Goal: Task Accomplishment & Management: Manage account settings

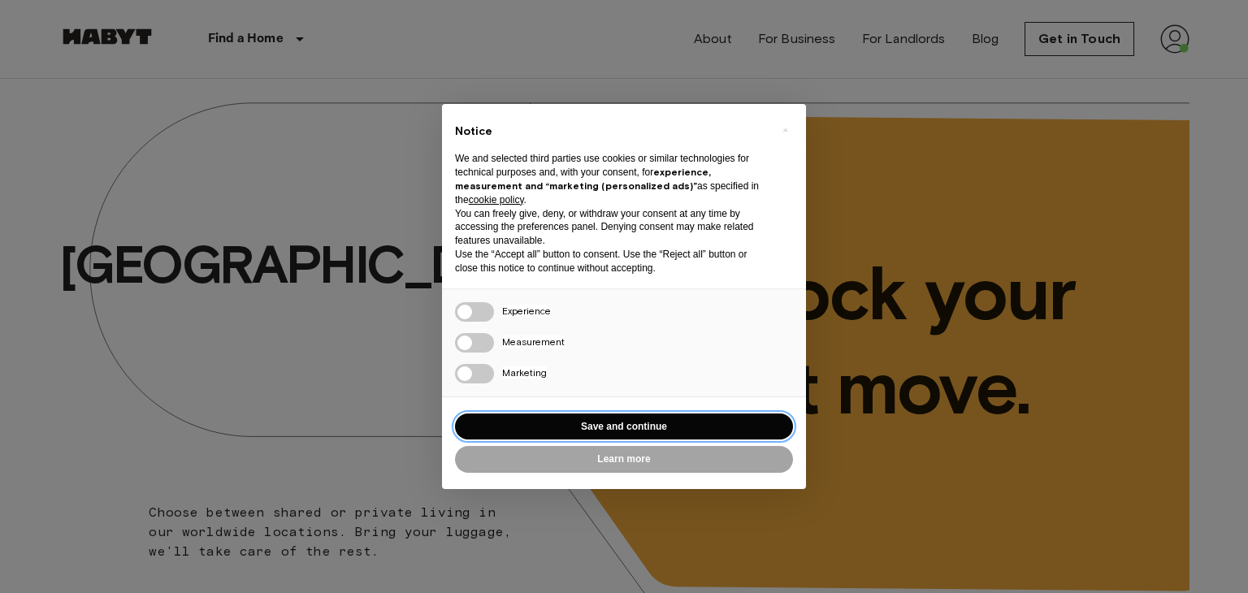
click at [620, 418] on button "Save and continue" at bounding box center [624, 427] width 338 height 27
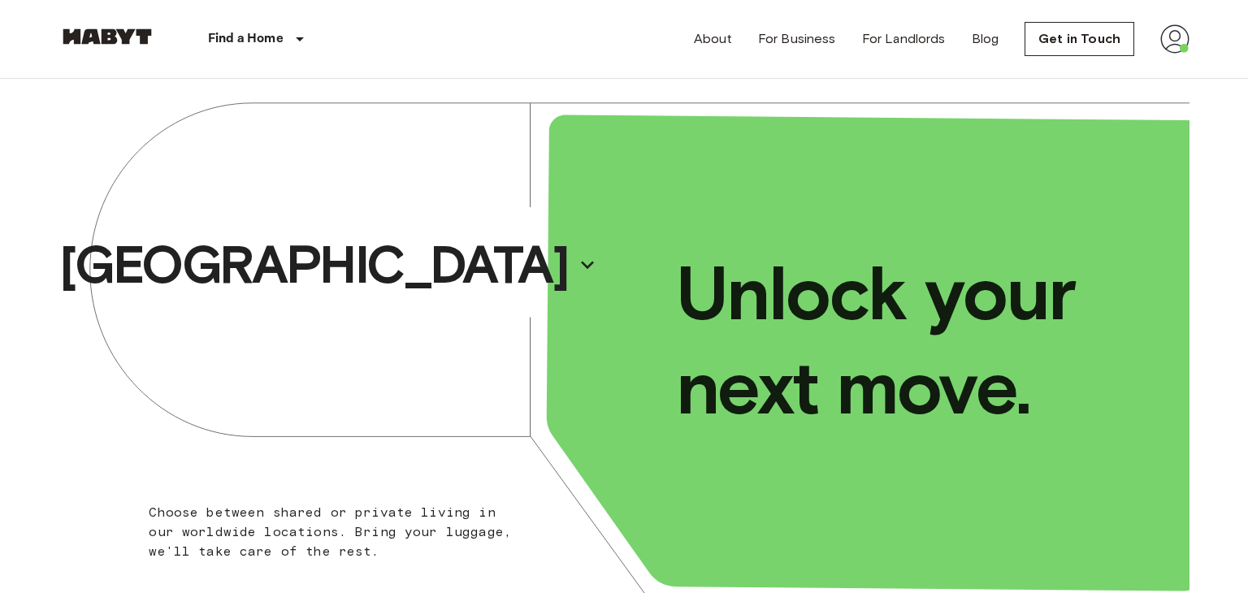
click at [1160, 41] on img at bounding box center [1174, 38] width 29 height 29
click at [1124, 75] on li "Profile" at bounding box center [1153, 68] width 162 height 29
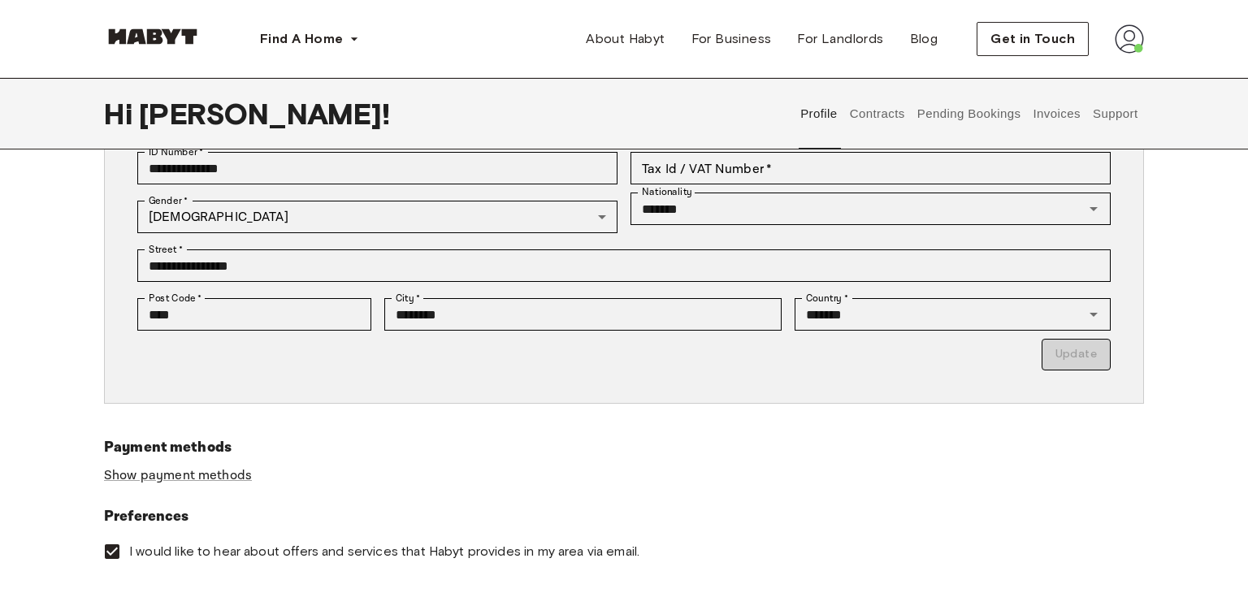
scroll to position [264, 0]
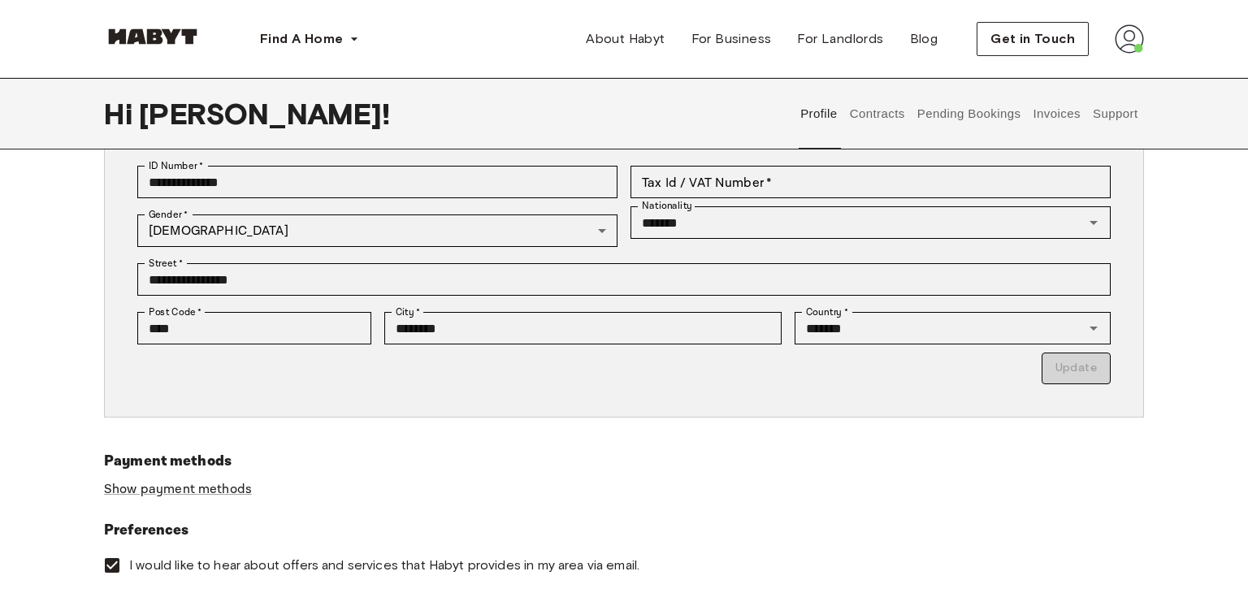
click at [899, 122] on button "Contracts" at bounding box center [876, 113] width 59 height 71
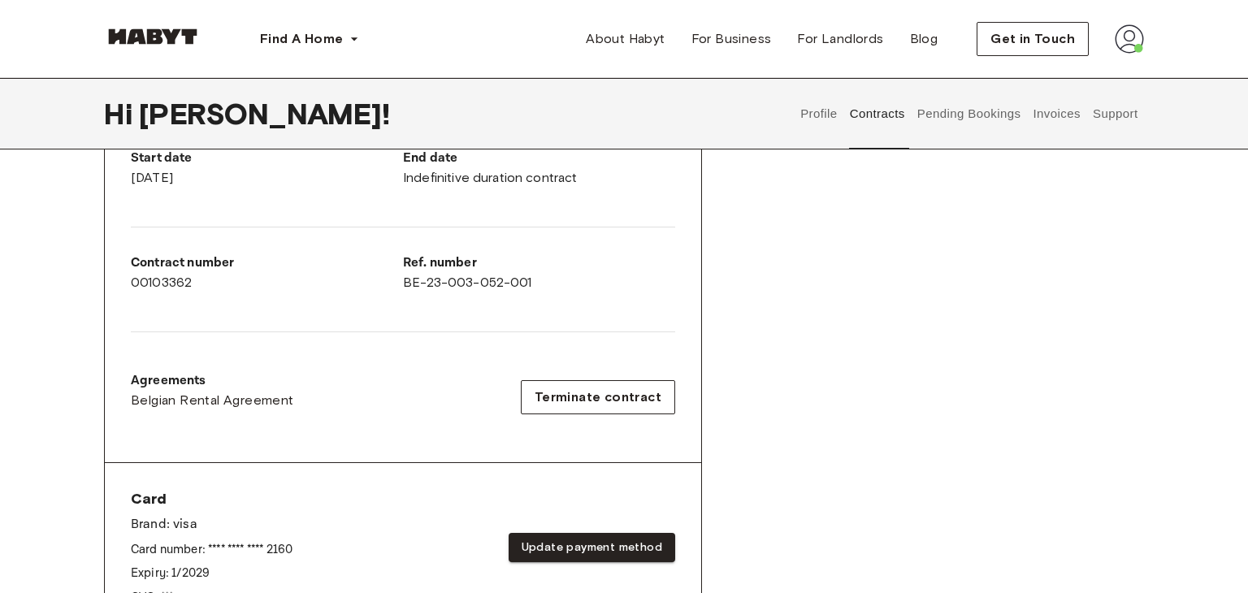
scroll to position [336, 0]
click at [607, 387] on span "Terminate contract" at bounding box center [598, 396] width 127 height 19
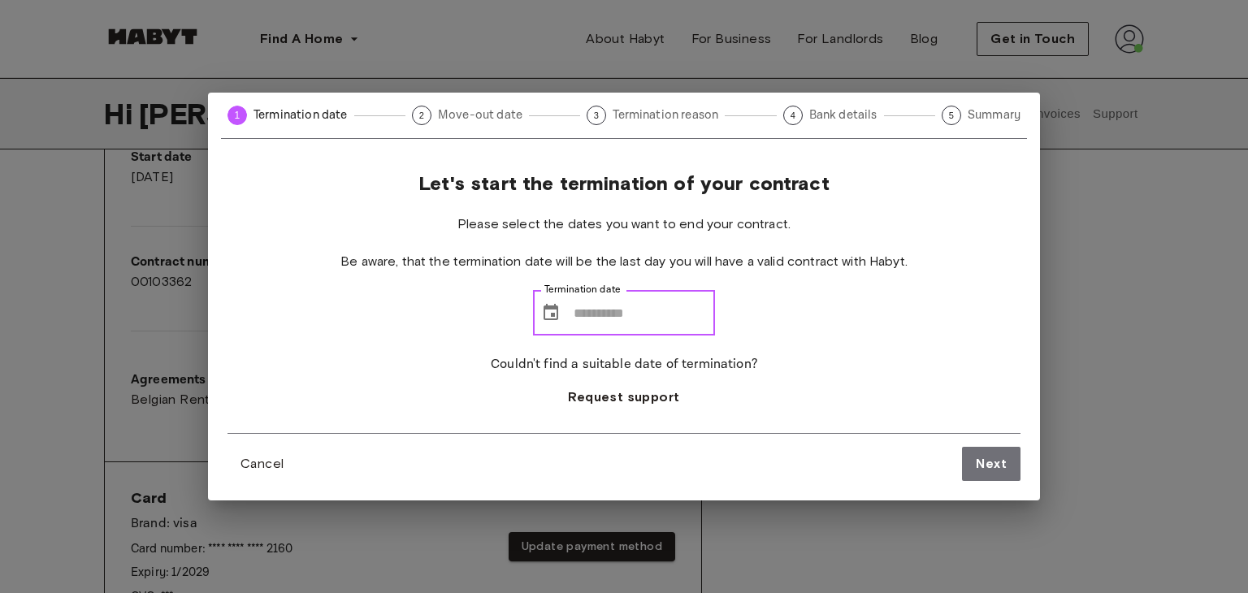
click at [587, 326] on input "Termination date" at bounding box center [644, 312] width 141 height 45
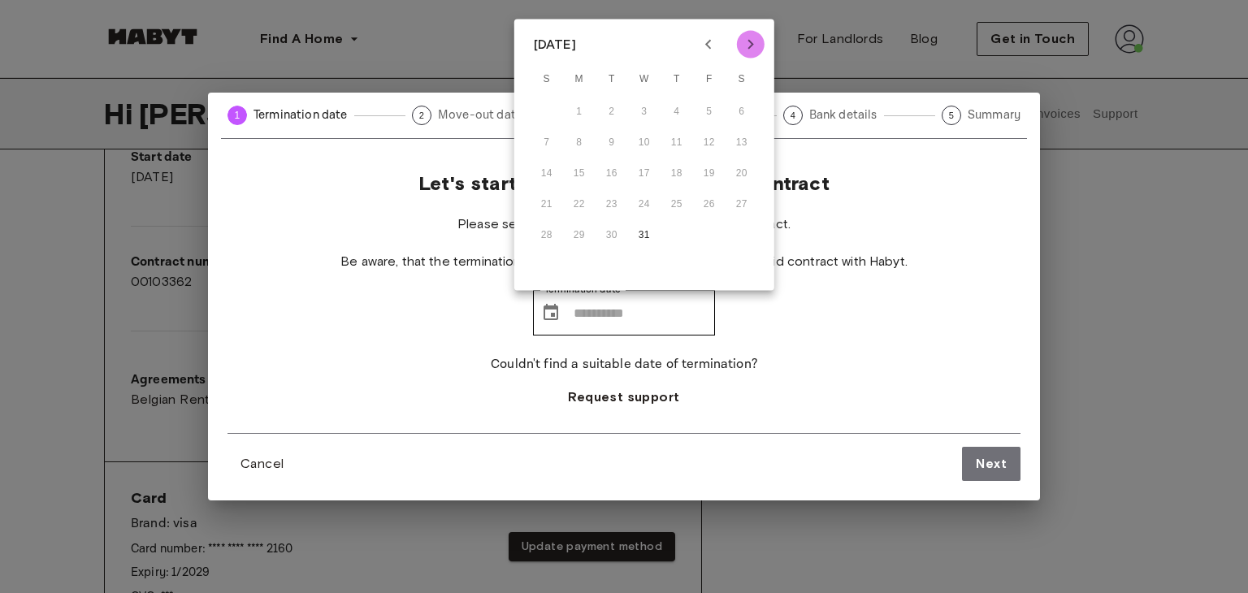
click at [751, 37] on icon "Next month" at bounding box center [750, 44] width 19 height 19
click at [703, 45] on icon "Previous month" at bounding box center [708, 44] width 19 height 19
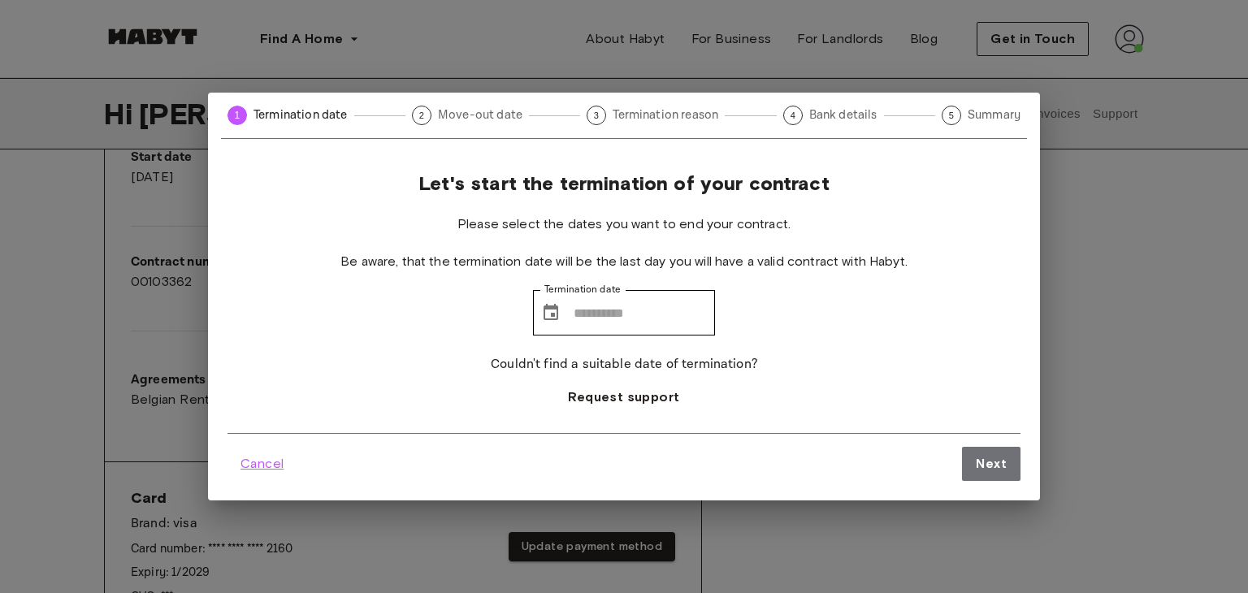
click at [266, 471] on span "Cancel" at bounding box center [261, 463] width 43 height 19
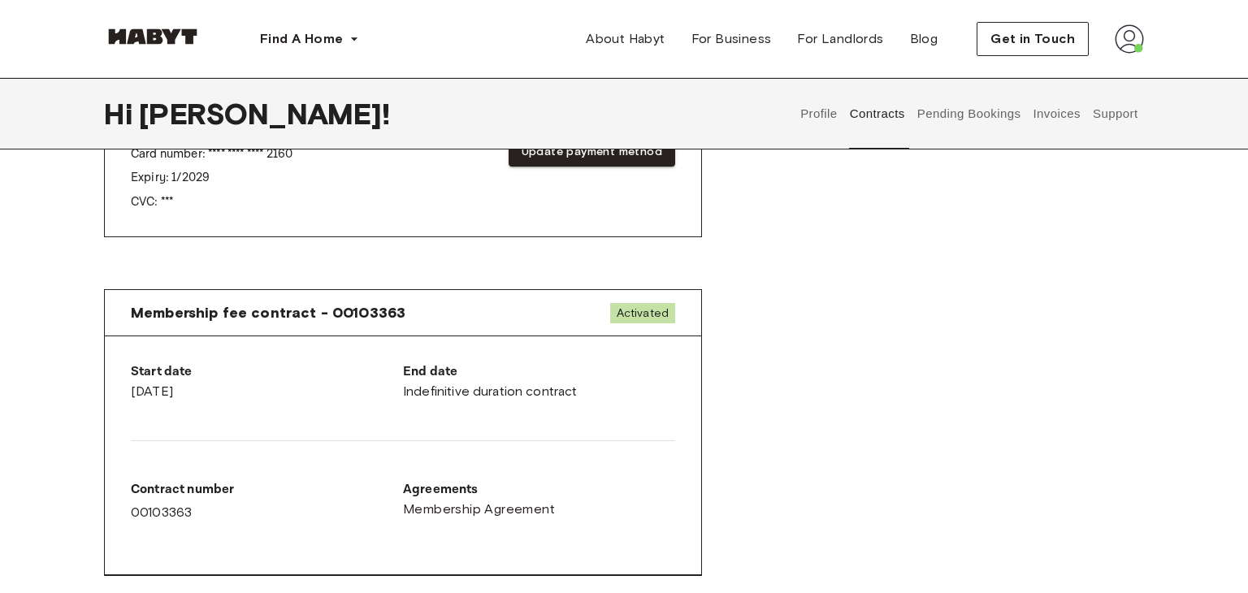
scroll to position [609, 0]
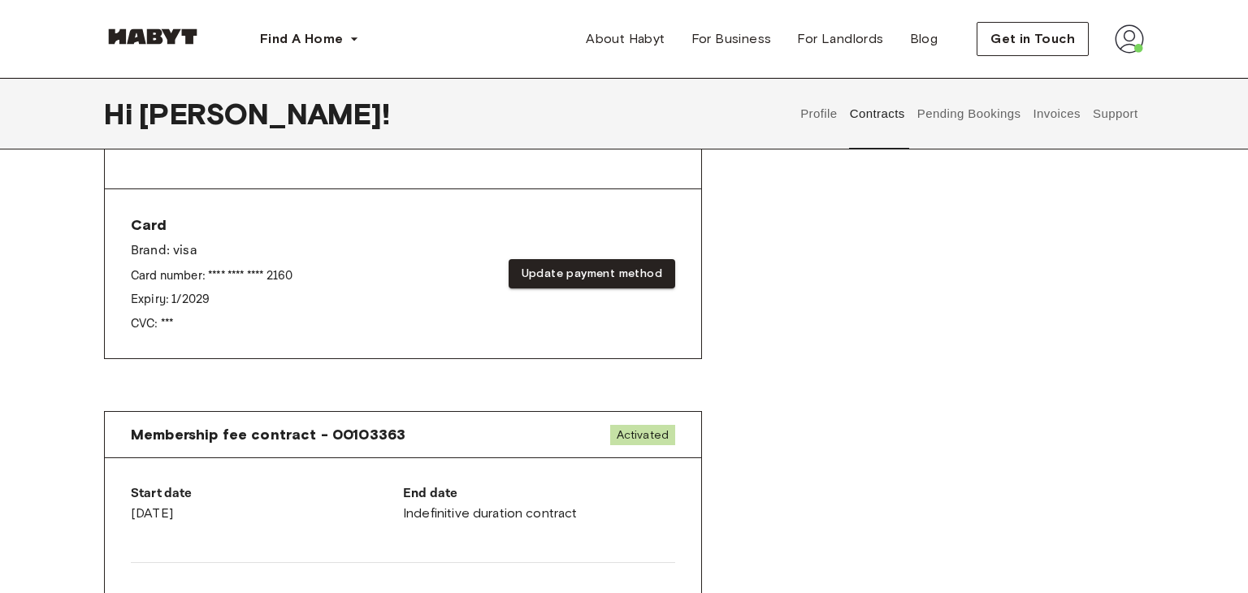
click at [825, 115] on button "Profile" at bounding box center [819, 113] width 41 height 71
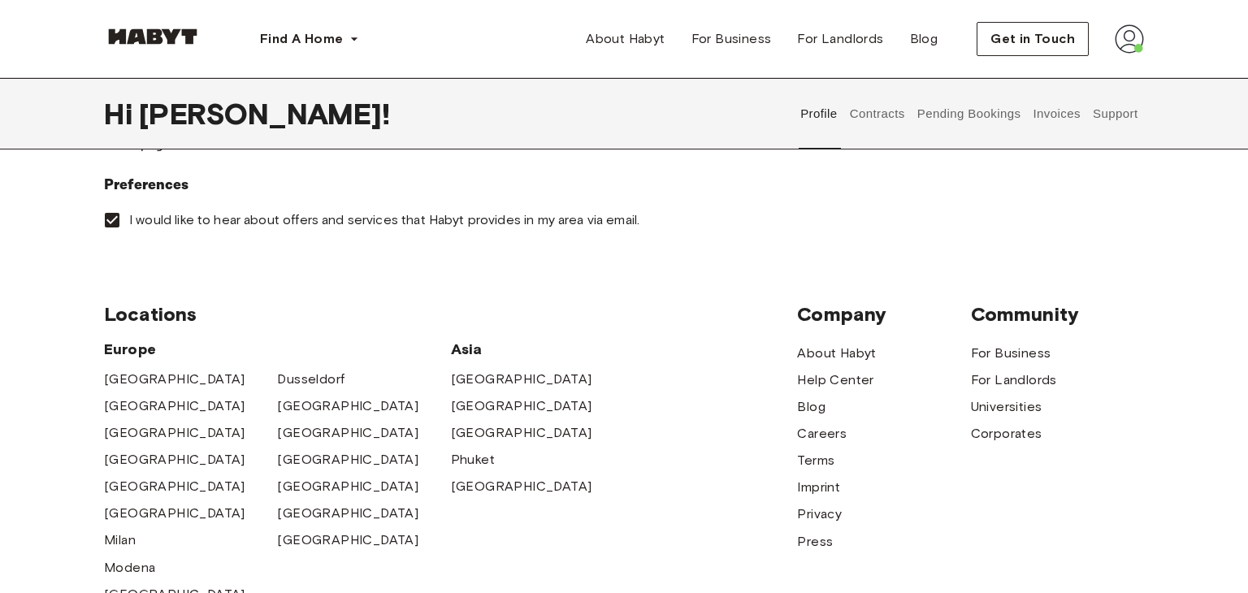
click at [909, 115] on div "Profile Contracts Pending Bookings Invoices Support" at bounding box center [969, 113] width 349 height 71
click at [896, 115] on button "Contracts" at bounding box center [876, 113] width 59 height 71
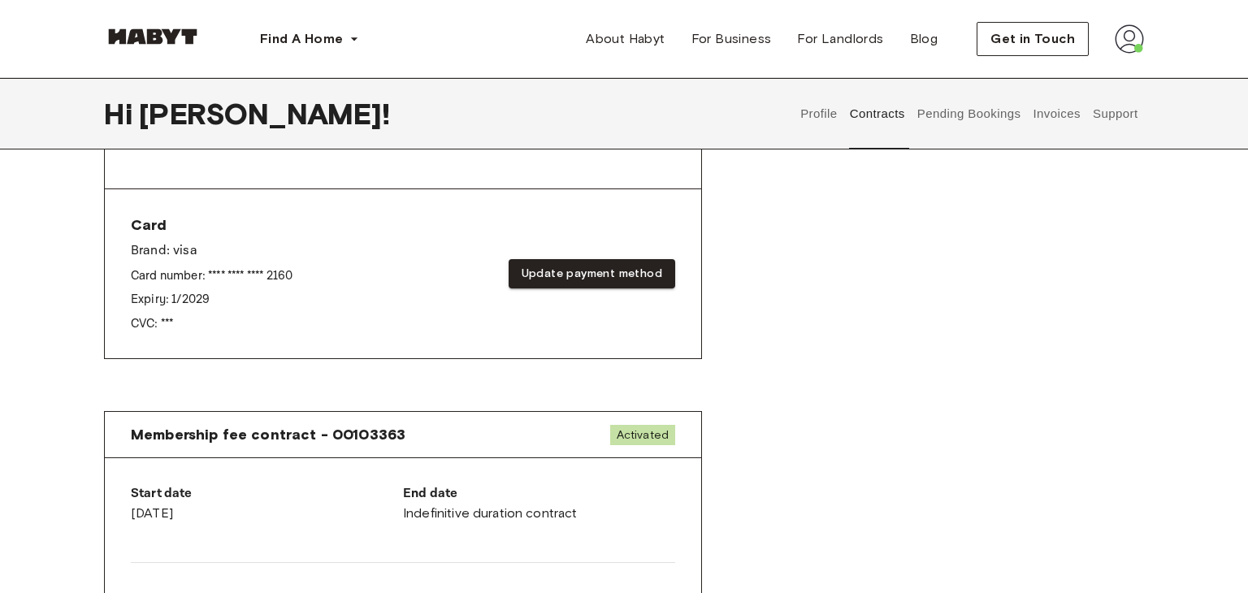
click at [942, 122] on button "Pending Bookings" at bounding box center [969, 113] width 108 height 71
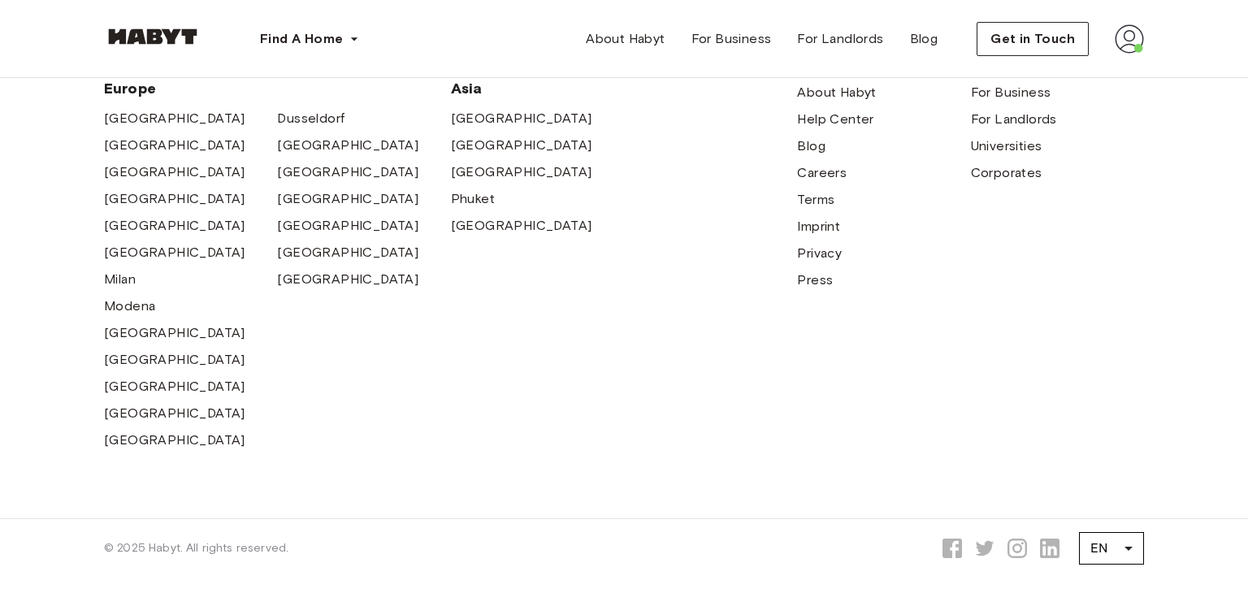
scroll to position [609, 0]
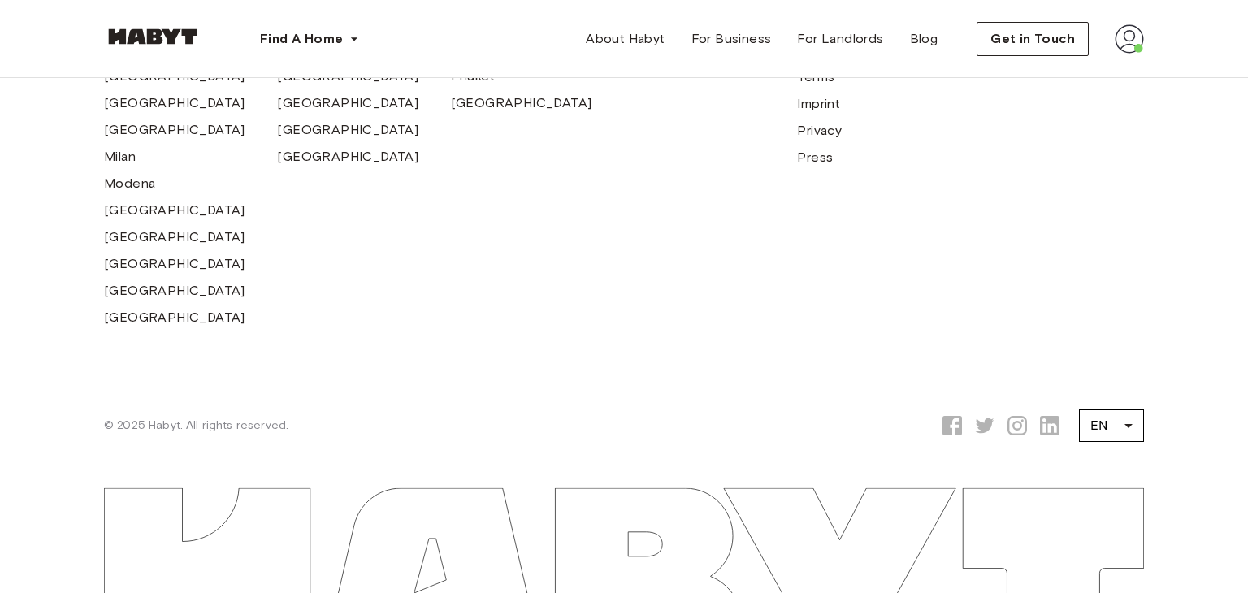
click at [1128, 42] on img at bounding box center [1129, 38] width 29 height 29
click at [1068, 82] on span "Profile" at bounding box center [1079, 76] width 41 height 19
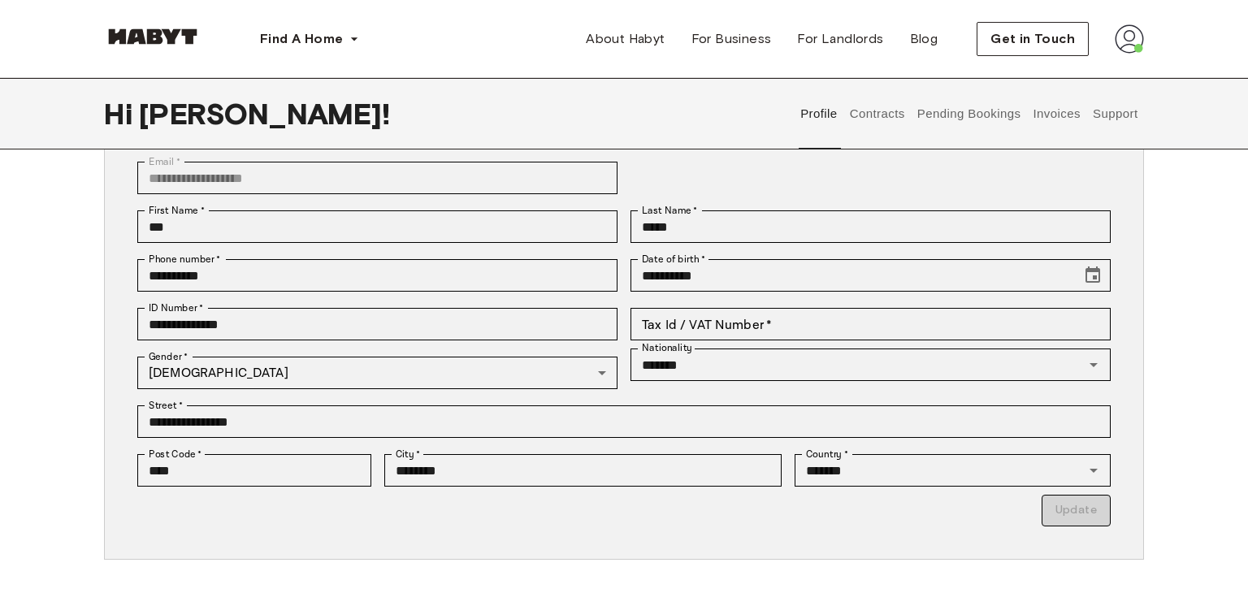
scroll to position [118, 0]
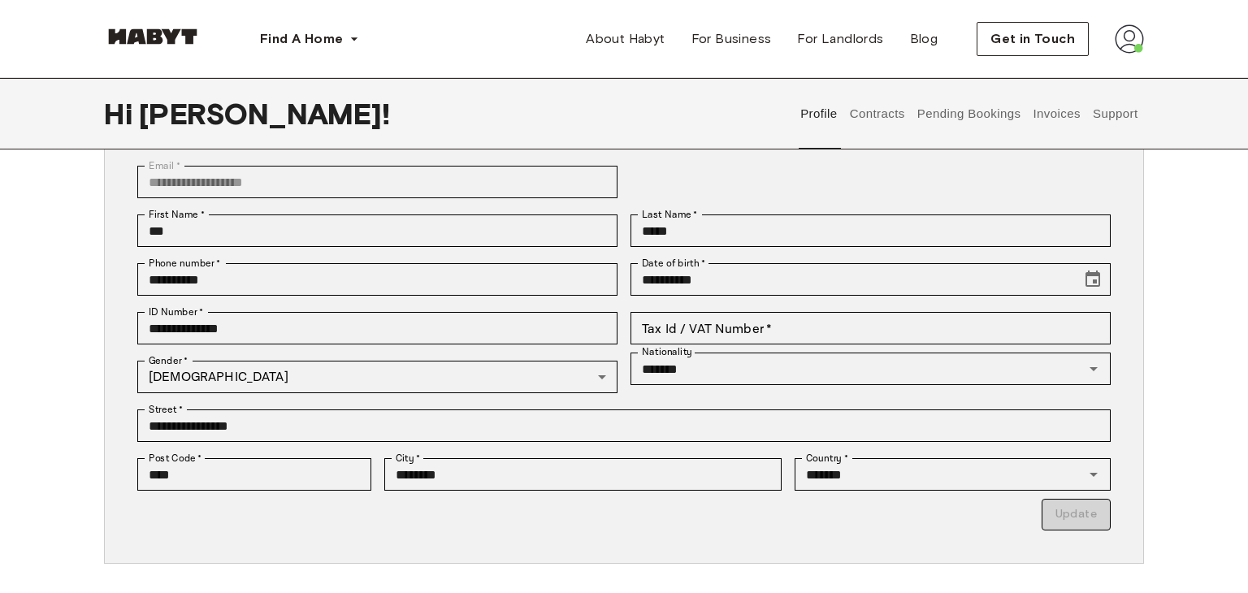
click at [892, 110] on button "Contracts" at bounding box center [876, 113] width 59 height 71
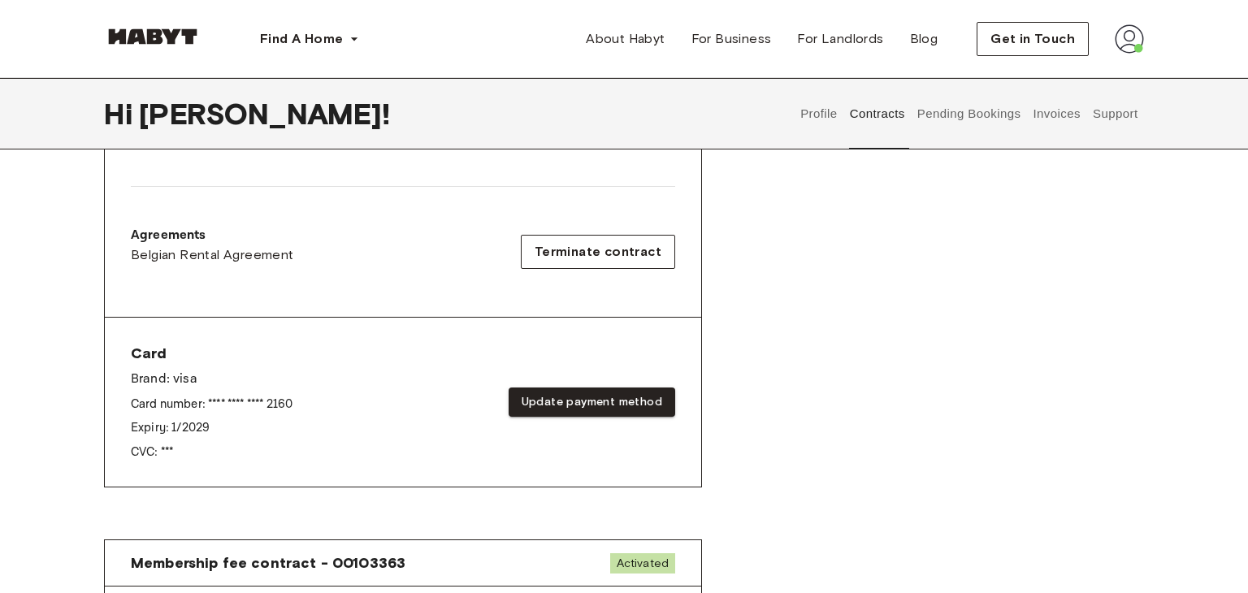
scroll to position [482, 0]
click at [616, 260] on button "Terminate contract" at bounding box center [598, 251] width 154 height 34
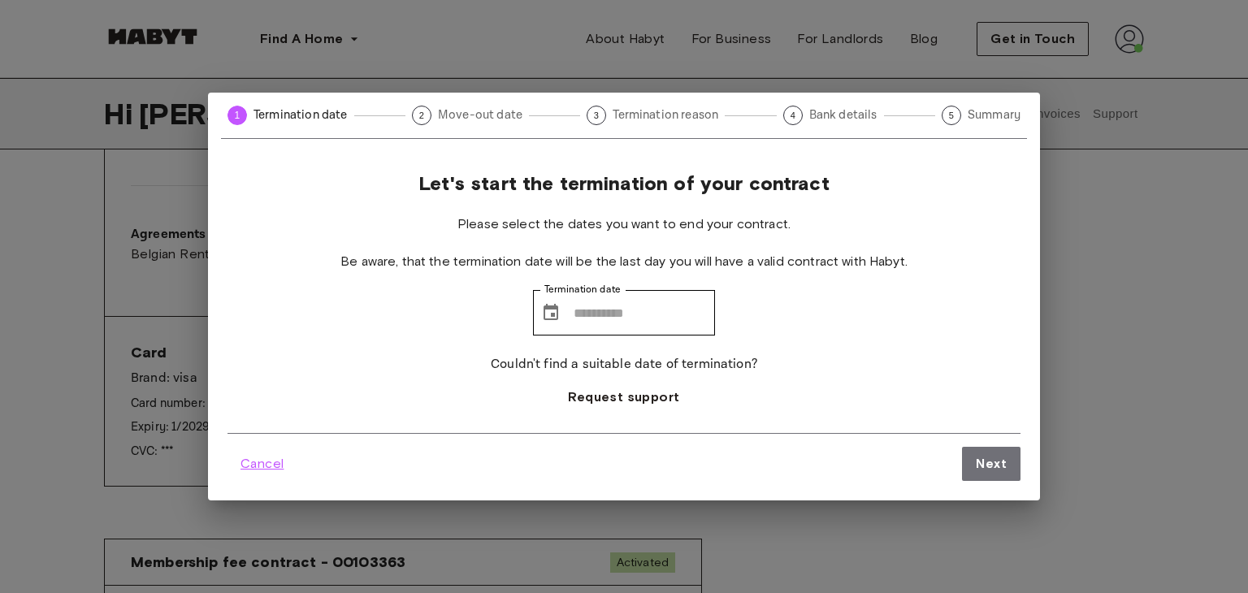
click at [263, 468] on span "Cancel" at bounding box center [261, 463] width 43 height 19
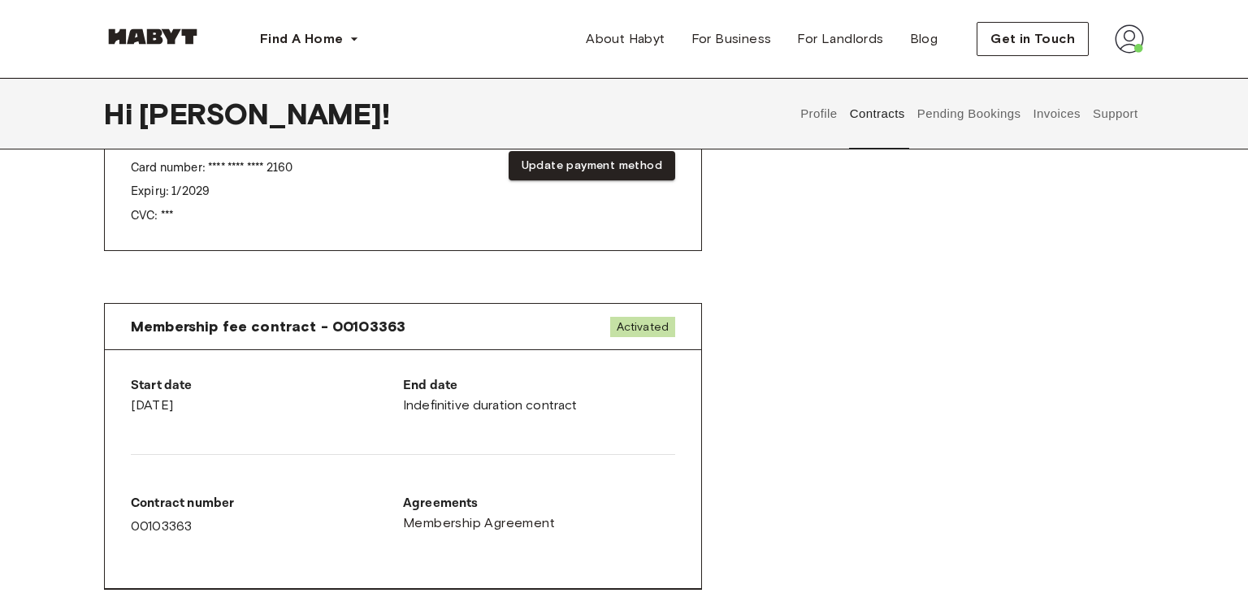
scroll to position [717, 0]
click at [825, 126] on button "Profile" at bounding box center [819, 113] width 41 height 71
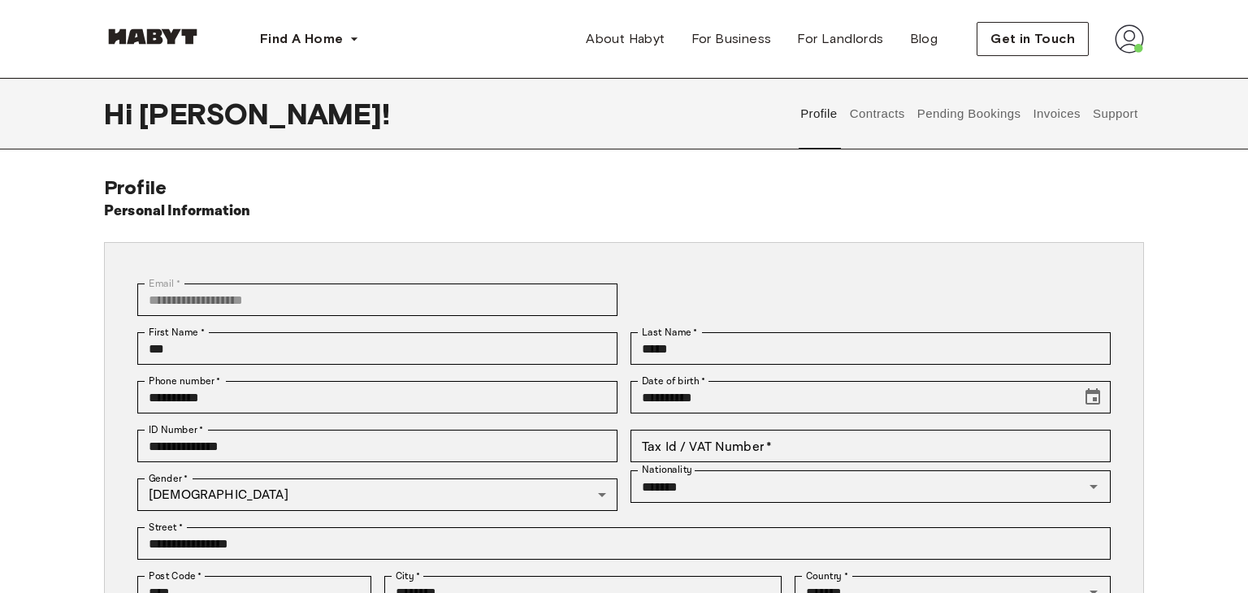
click at [876, 110] on button "Contracts" at bounding box center [876, 113] width 59 height 71
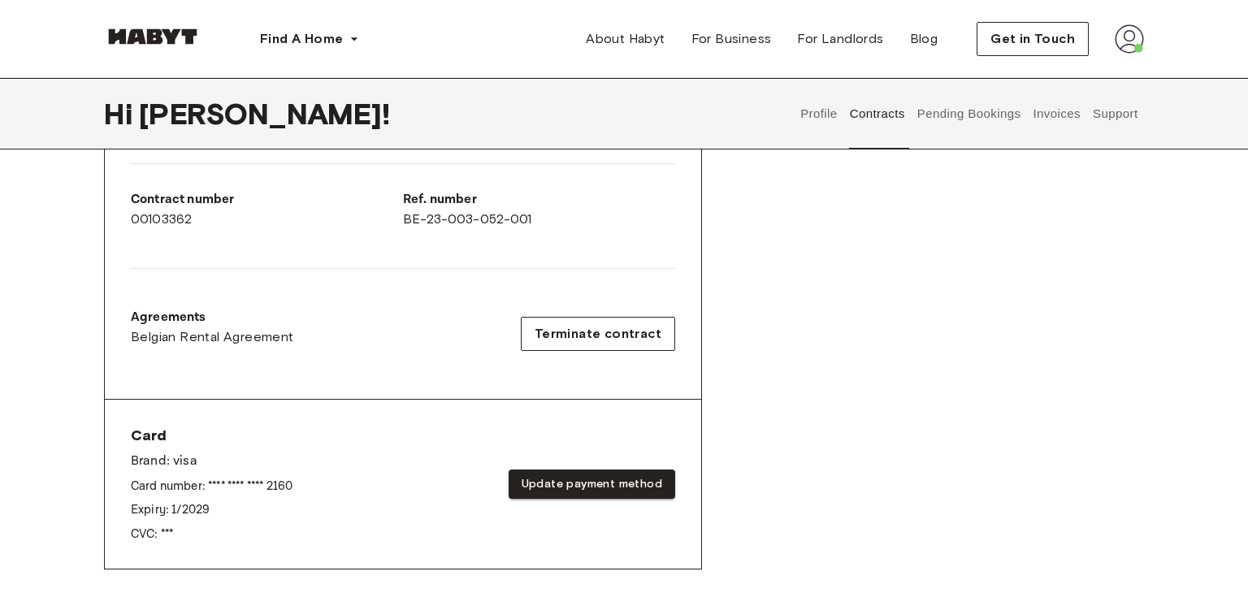
scroll to position [396, 0]
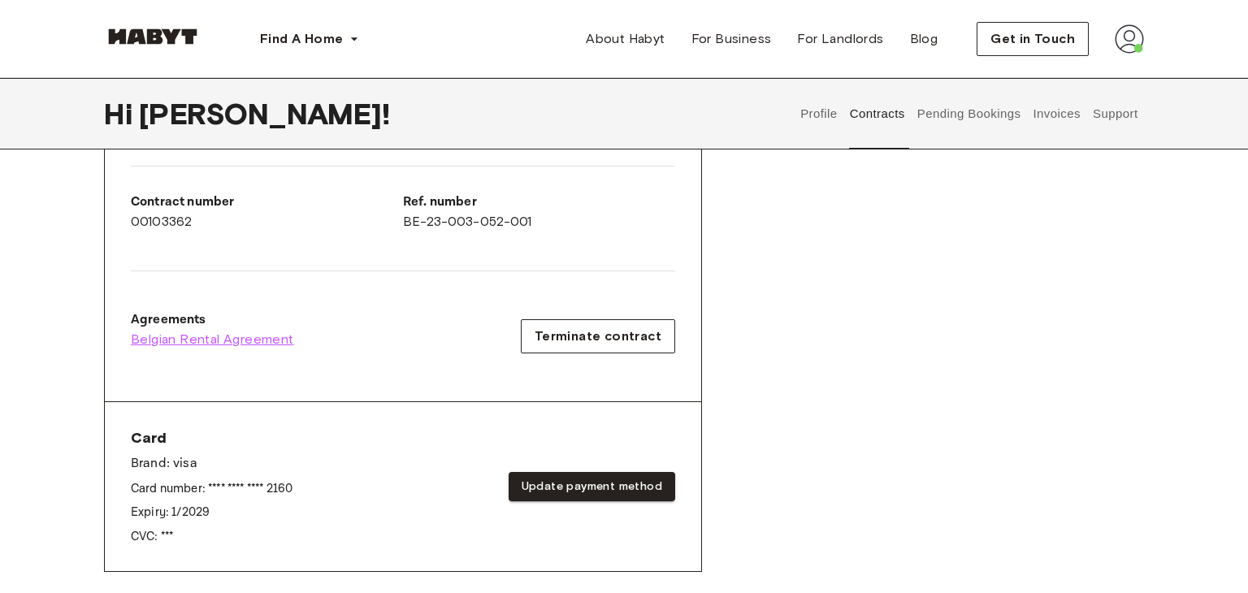
click at [186, 337] on span "Belgian Rental Agreement" at bounding box center [212, 339] width 163 height 19
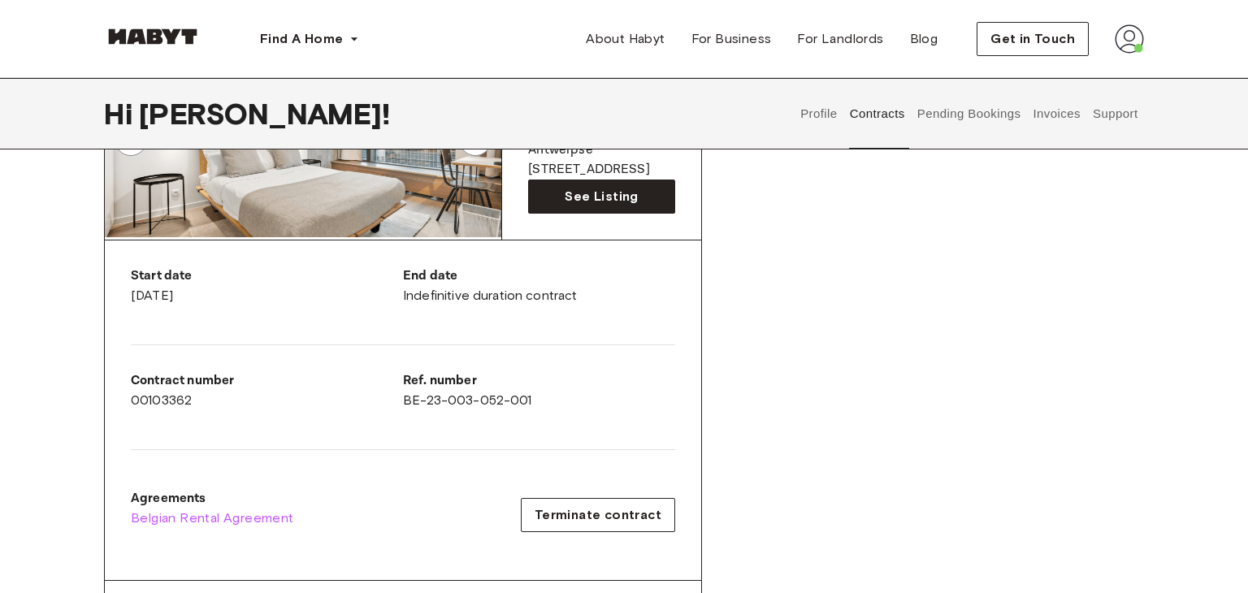
scroll to position [256, 0]
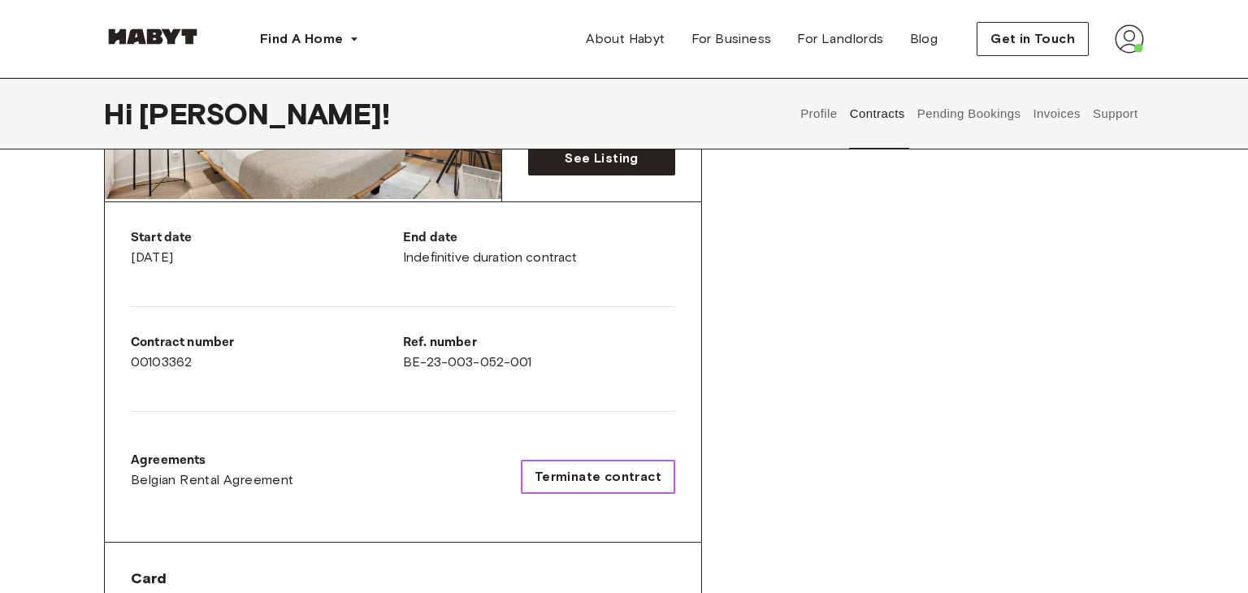
click at [572, 474] on span "Terminate contract" at bounding box center [598, 476] width 127 height 19
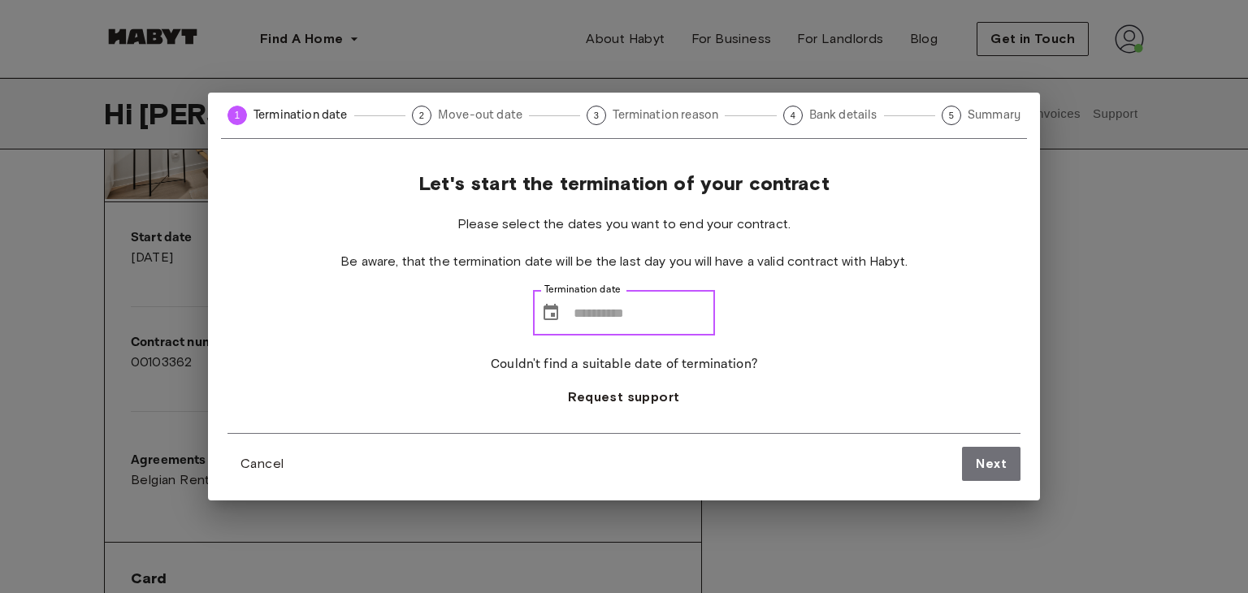
click at [600, 326] on input "Termination date" at bounding box center [644, 312] width 141 height 45
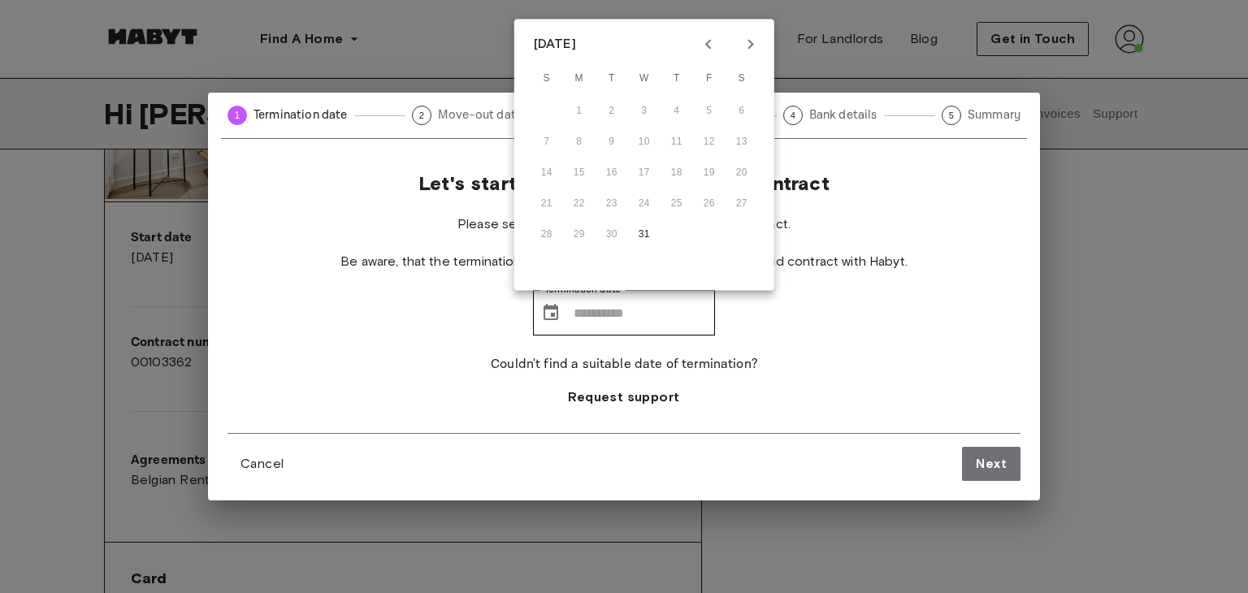
click at [864, 296] on div "Let's start the termination of your contract Please select the dates you want t…" at bounding box center [623, 302] width 793 height 262
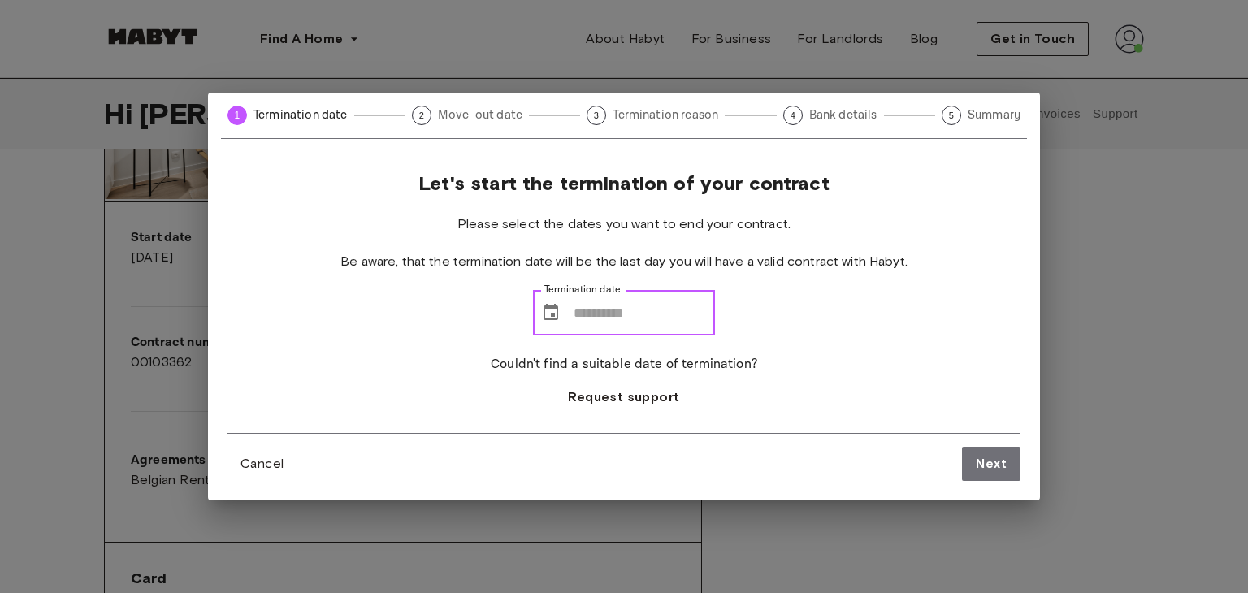
click at [610, 318] on input "Termination date" at bounding box center [644, 312] width 141 height 45
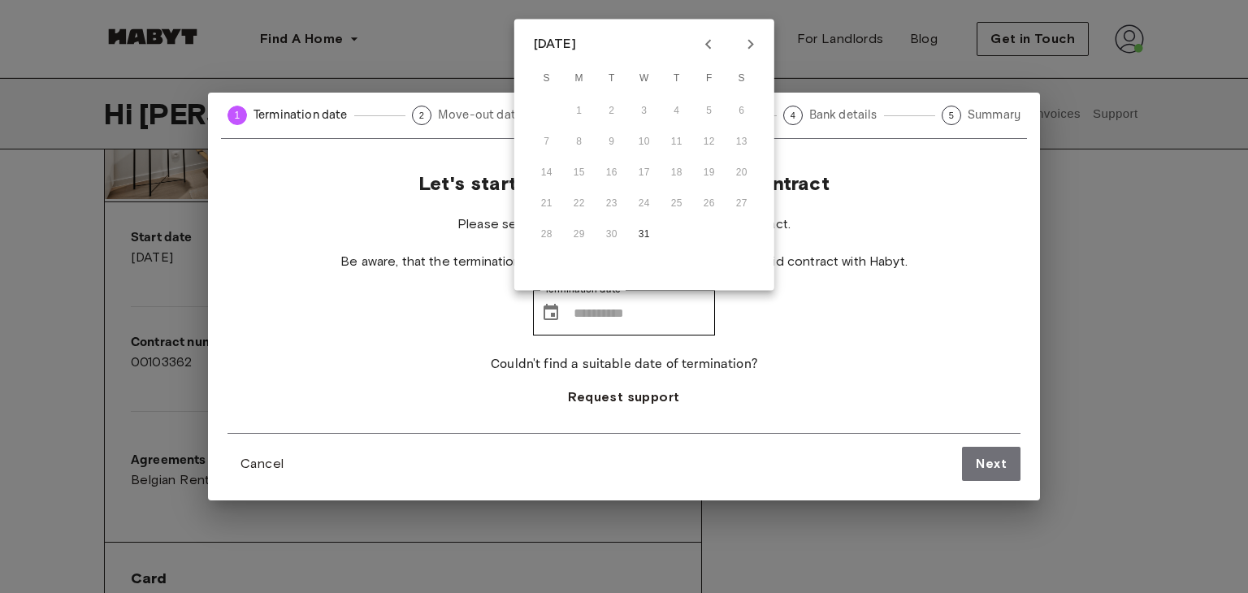
click at [925, 266] on div "Let's start the termination of your contract Please select the dates you want t…" at bounding box center [623, 302] width 793 height 262
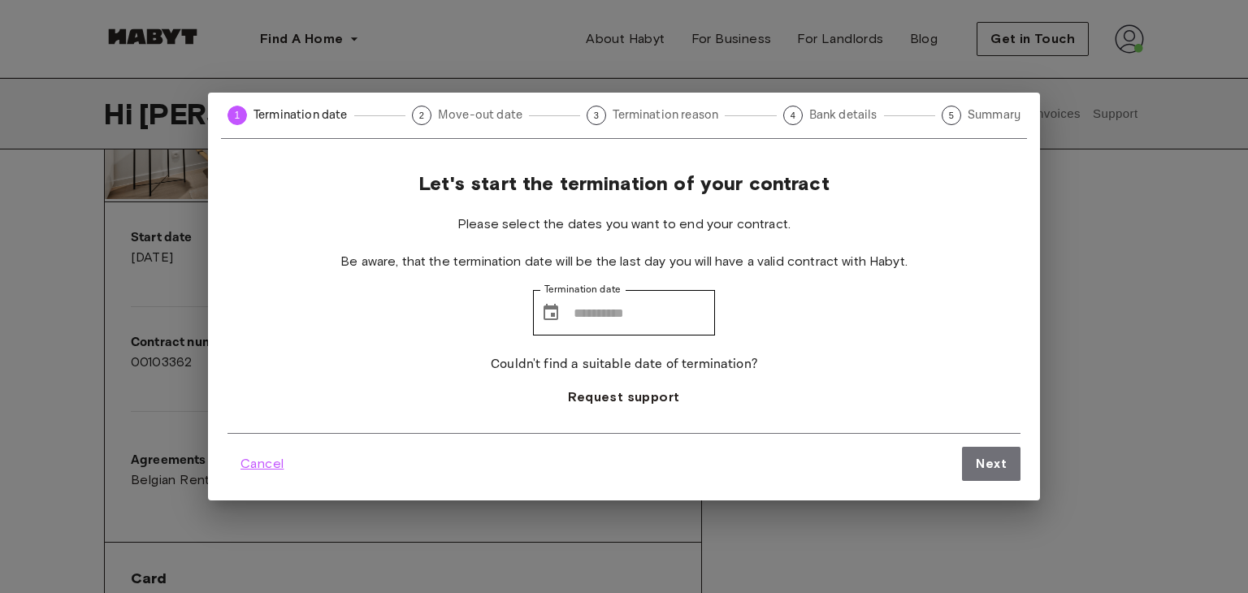
click at [282, 466] on span "Cancel" at bounding box center [261, 463] width 43 height 19
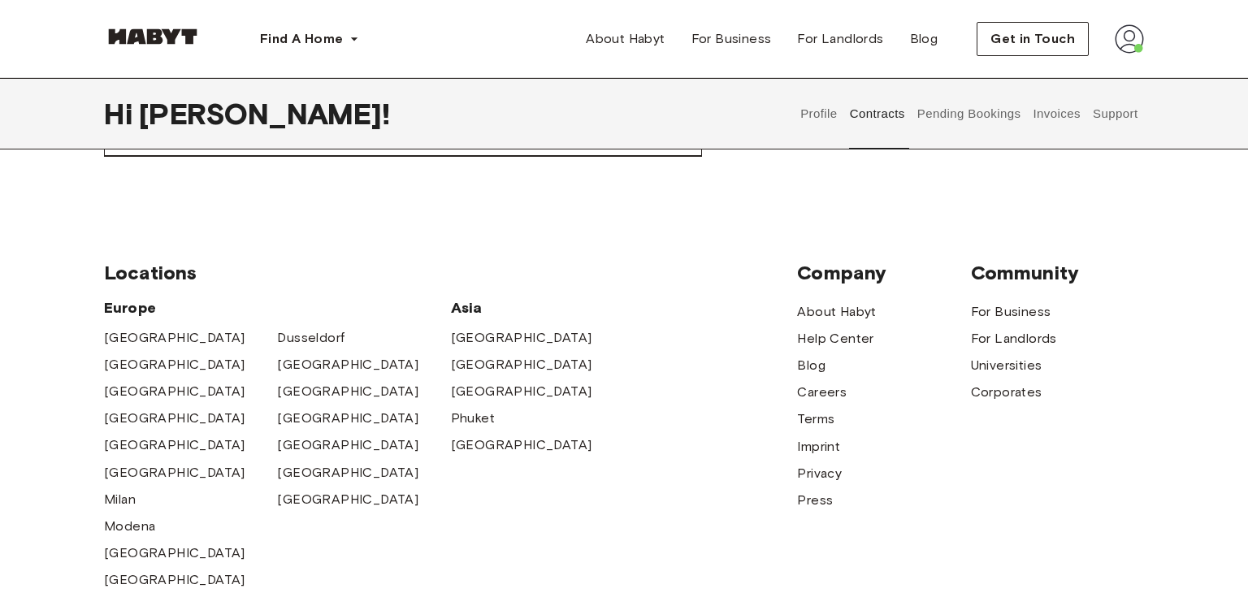
scroll to position [1156, 0]
